Goal: Task Accomplishment & Management: Manage account settings

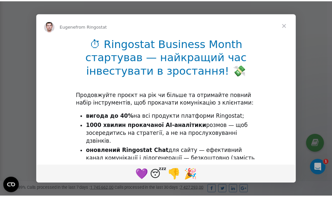
scroll to position [198, 0]
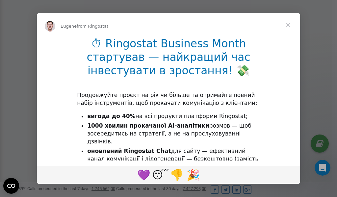
click at [291, 26] on span "Close" at bounding box center [289, 25] width 24 height 24
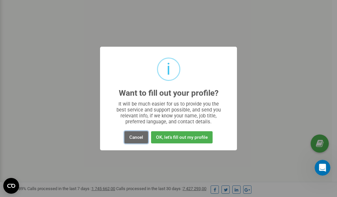
click at [133, 138] on button "Cancel" at bounding box center [137, 137] width 24 height 12
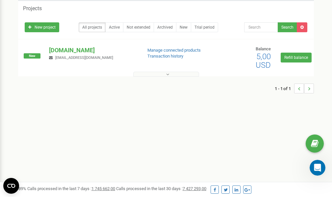
scroll to position [0, 0]
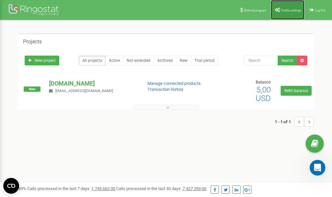
click at [289, 9] on span "Profile settings" at bounding box center [291, 11] width 20 height 4
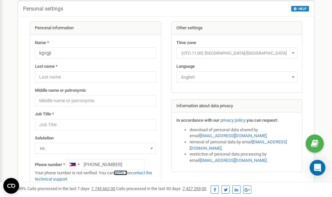
click at [125, 174] on link "verify it" at bounding box center [121, 173] width 14 height 5
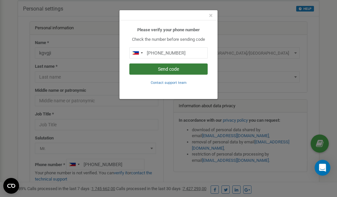
click at [167, 69] on button "Send code" at bounding box center [168, 69] width 78 height 11
